Goal: Information Seeking & Learning: Find specific fact

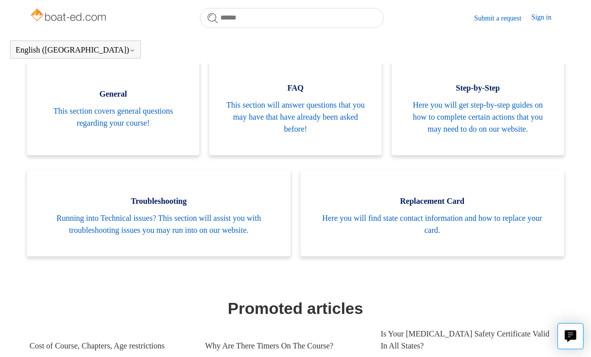
scroll to position [204, 0]
click at [313, 110] on span "This section will answer questions that you may have that have already been ask…" at bounding box center [295, 117] width 142 height 36
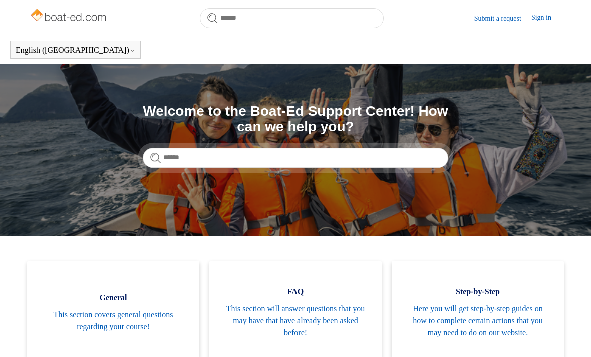
scroll to position [236, 0]
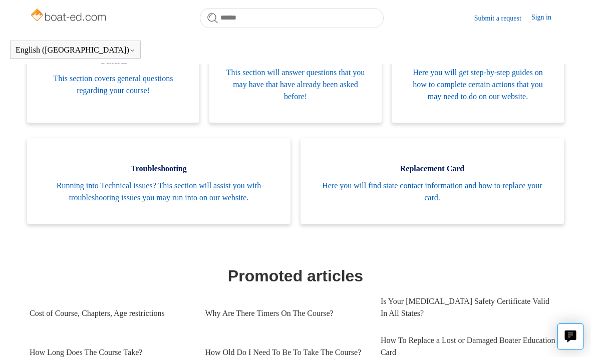
click at [224, 195] on span "Running into Technical issues? This section will assist you with troubleshootin…" at bounding box center [158, 192] width 233 height 24
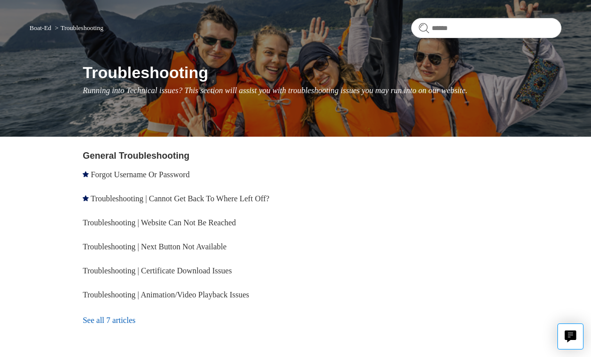
scroll to position [93, 0]
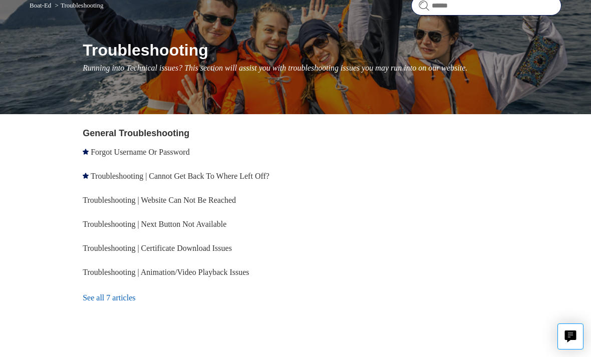
click at [467, 14] on input "Search" at bounding box center [486, 5] width 150 height 20
type input "**********"
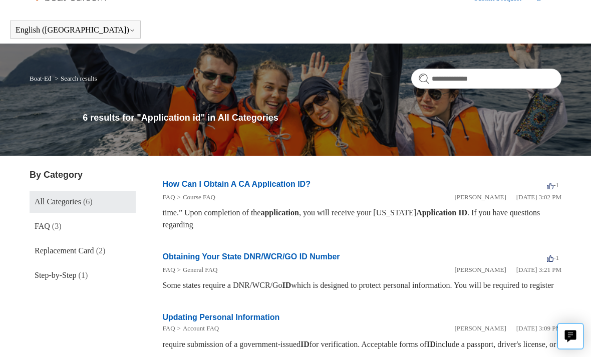
scroll to position [20, 0]
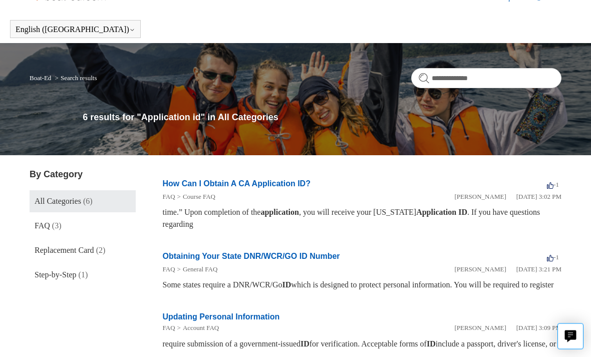
click at [271, 184] on link "How Can I Obtain A CA Application ID?" at bounding box center [237, 184] width 148 height 9
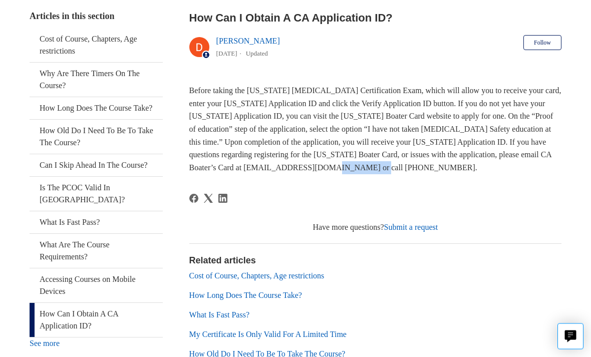
scroll to position [196, 0]
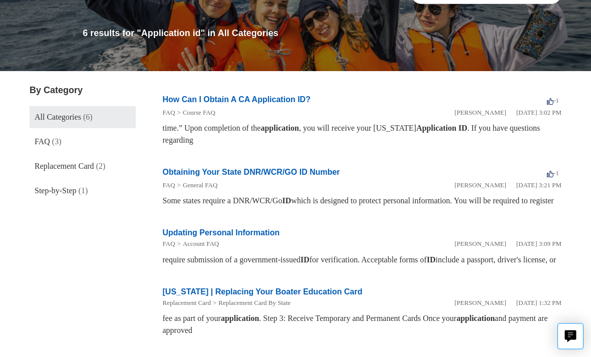
scroll to position [105, 0]
click at [266, 104] on link "How Can I Obtain A CA Application ID?" at bounding box center [237, 99] width 148 height 9
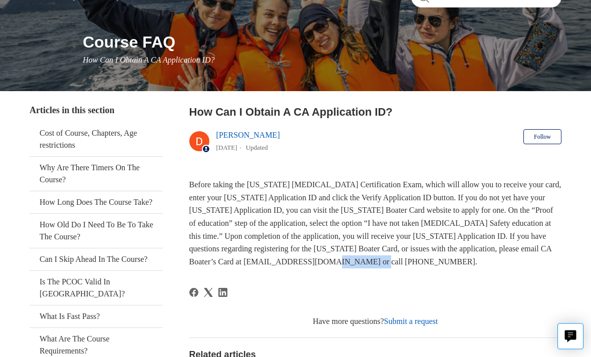
scroll to position [101, 0]
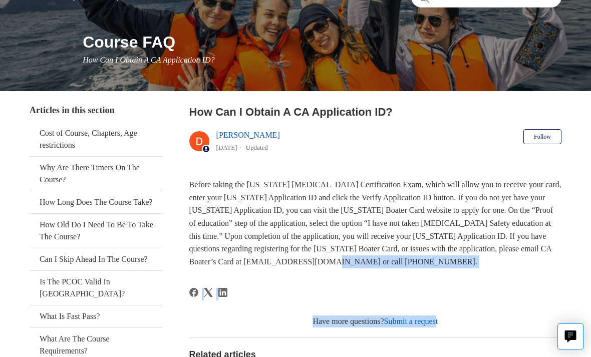
click at [487, 288] on div at bounding box center [375, 299] width 372 height 23
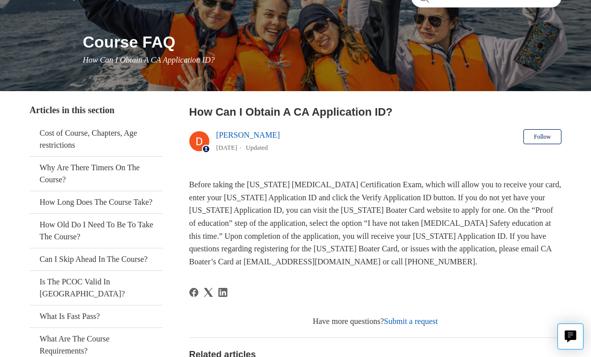
click at [486, 299] on div at bounding box center [375, 299] width 372 height 23
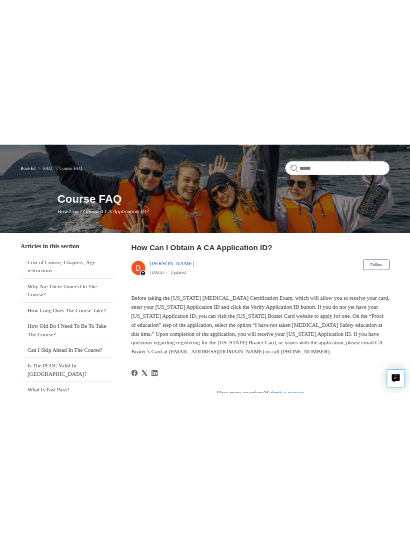
scroll to position [0, 0]
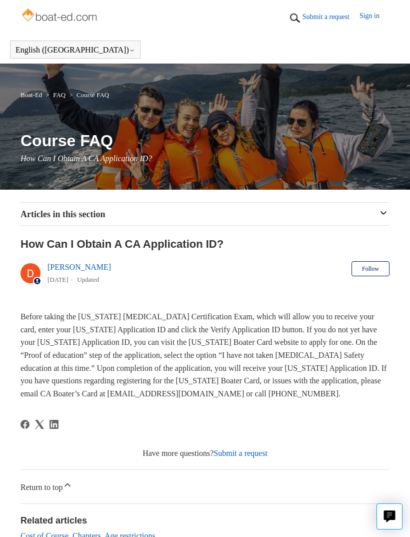
click at [90, 158] on span "How Can I Obtain A CA Application ID?" at bounding box center [87, 158] width 132 height 9
click at [127, 241] on h2 "How Can I Obtain A CA Application ID?" at bounding box center [205, 244] width 369 height 17
copy h2 "CA Application ID"
